Goal: Use online tool/utility: Use online tool/utility

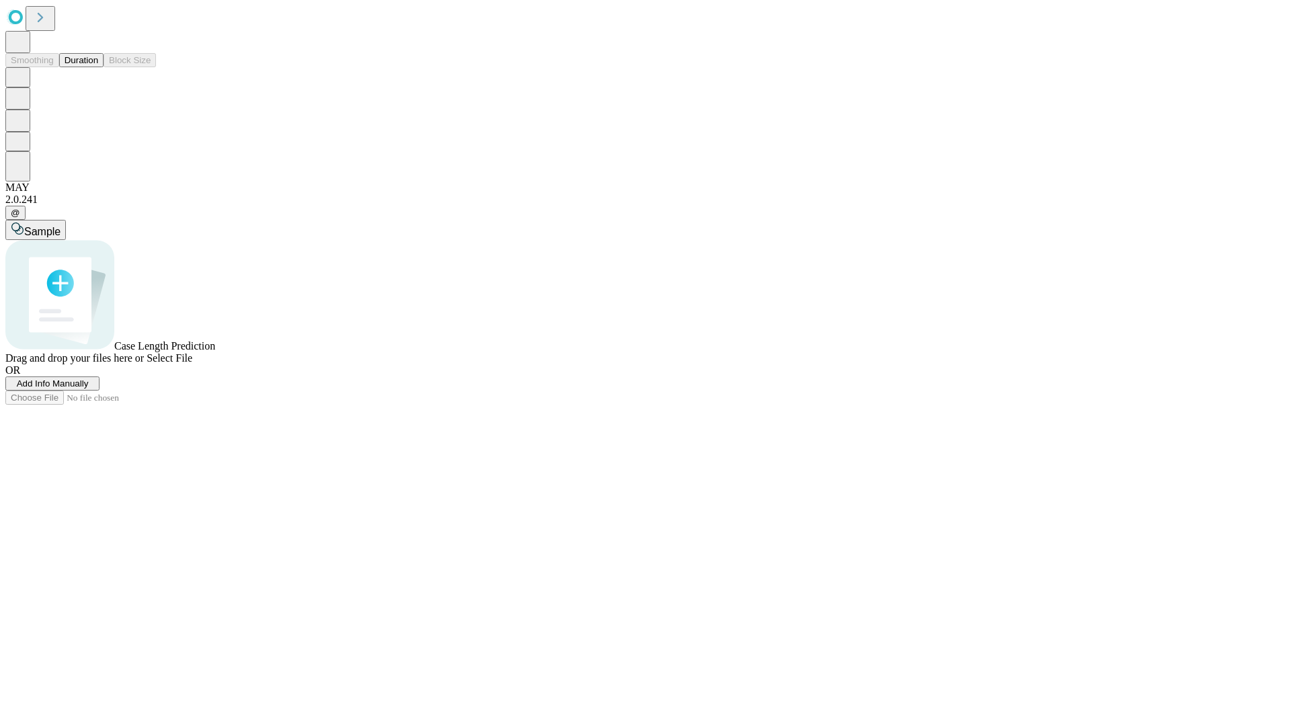
click at [98, 67] on button "Duration" at bounding box center [81, 60] width 44 height 14
click at [89, 389] on span "Add Info Manually" at bounding box center [53, 383] width 72 height 10
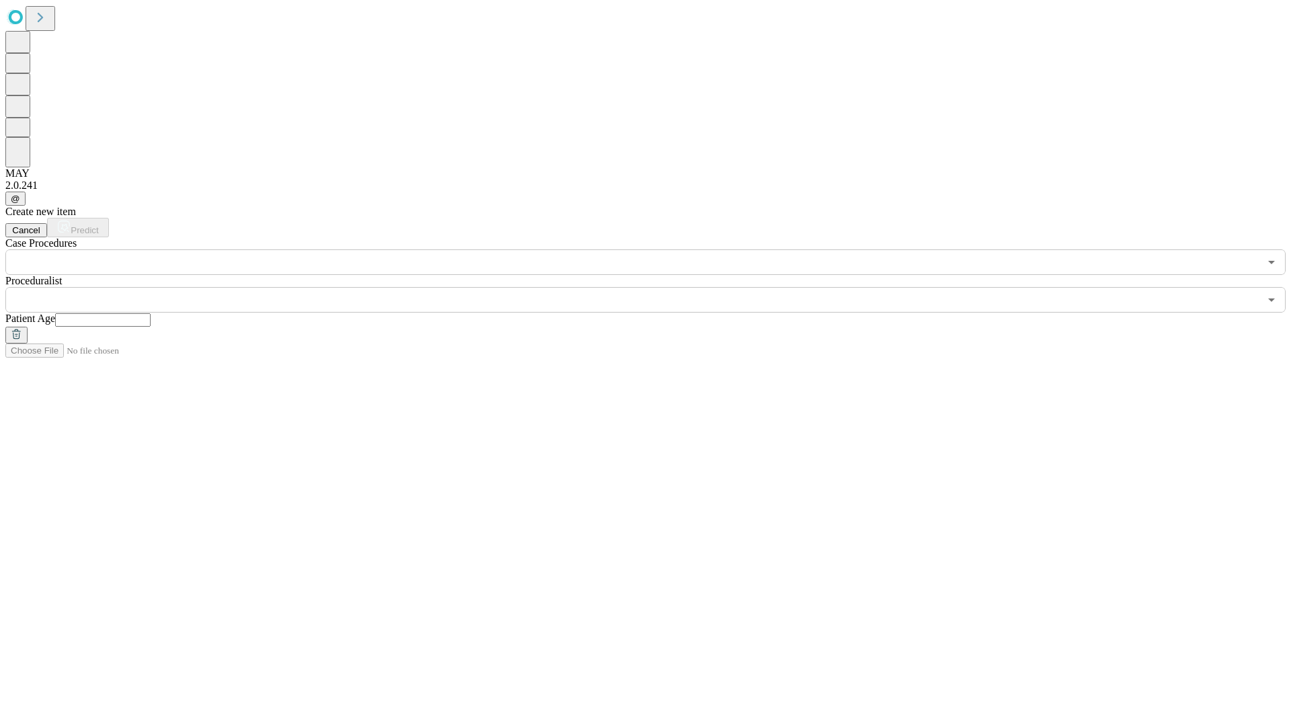
click at [151, 313] on input "text" at bounding box center [102, 319] width 95 height 13
type input "**"
click at [655, 287] on input "text" at bounding box center [632, 300] width 1254 height 26
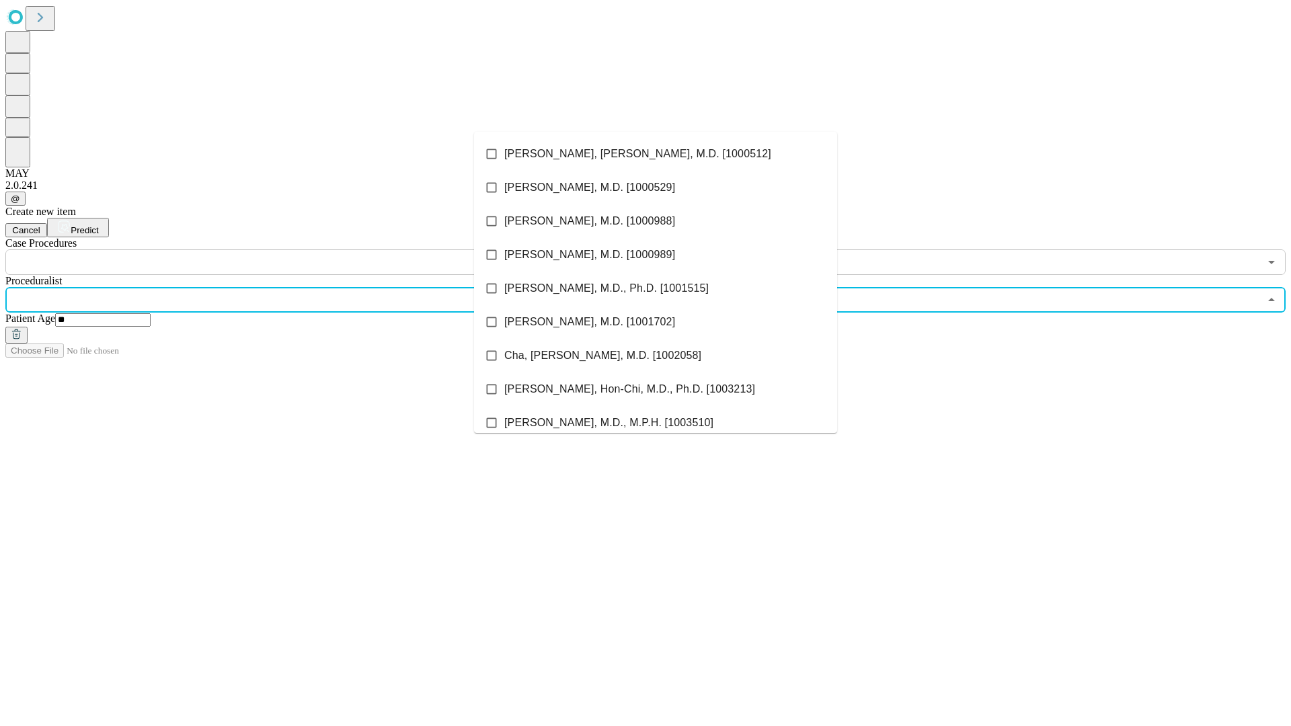
click at [655, 154] on li "[PERSON_NAME], [PERSON_NAME], M.D. [1000512]" at bounding box center [655, 154] width 363 height 34
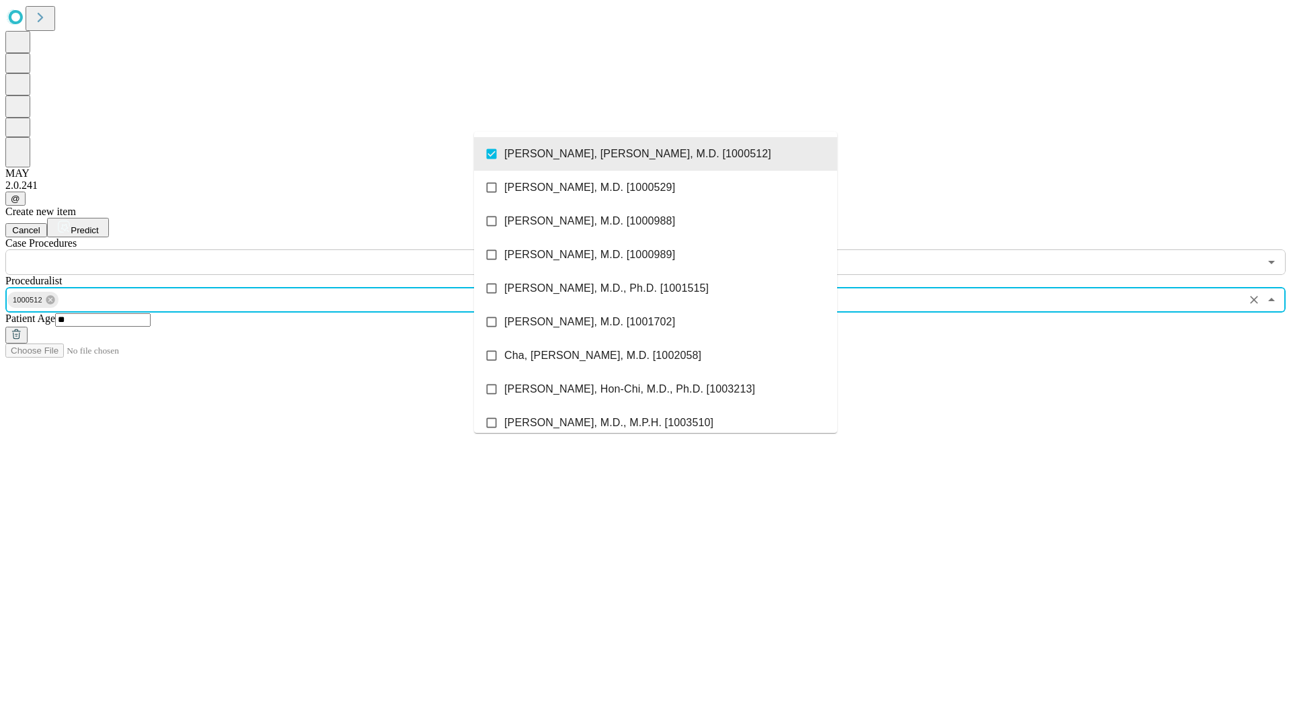
click at [282, 249] on input "text" at bounding box center [632, 262] width 1254 height 26
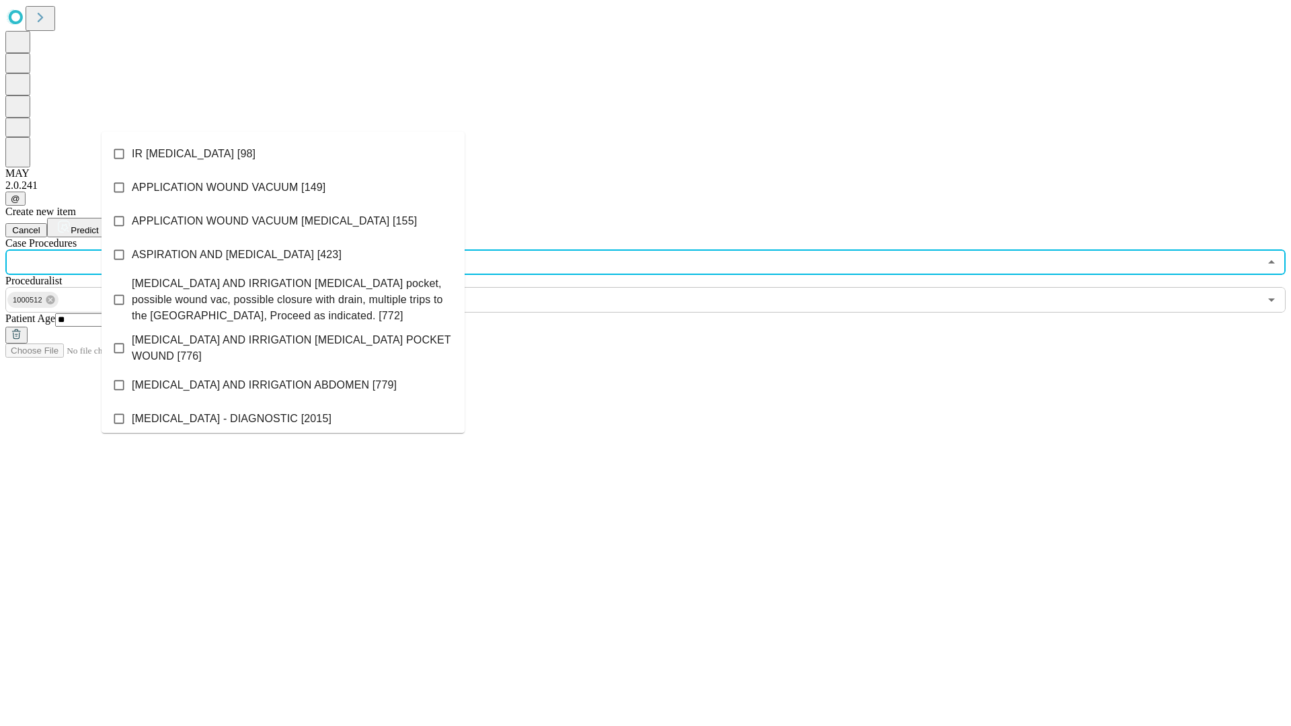
click at [283, 154] on li "IR [MEDICAL_DATA] [98]" at bounding box center [283, 154] width 363 height 34
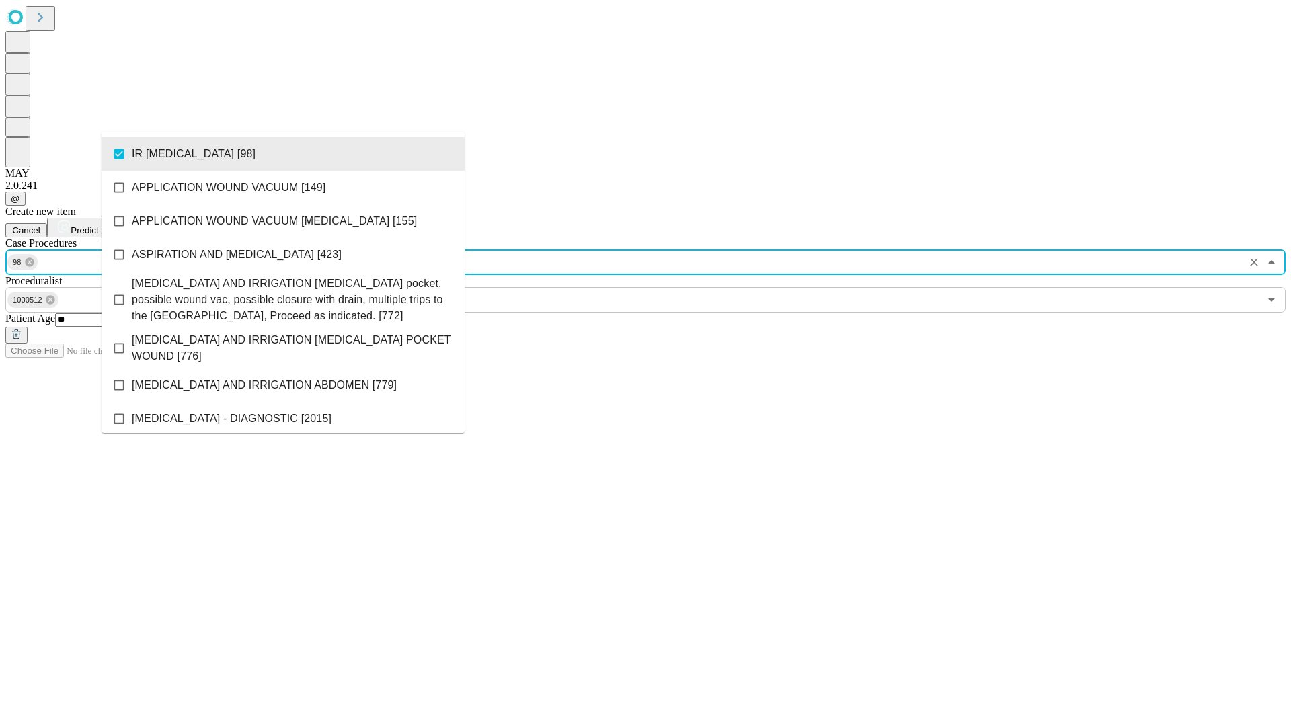
click at [98, 225] on span "Predict" at bounding box center [85, 230] width 28 height 10
